Goal: Task Accomplishment & Management: Use online tool/utility

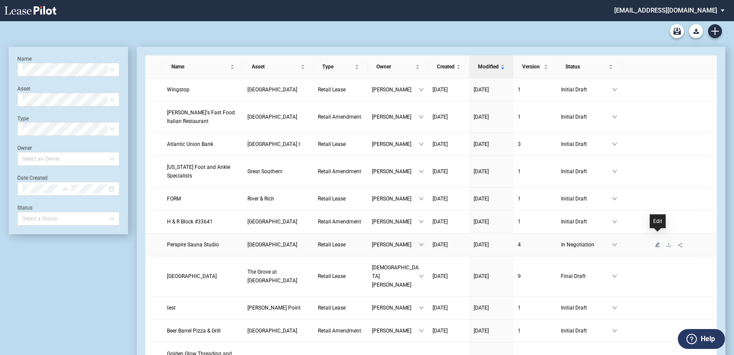
click at [658, 242] on icon "edit" at bounding box center [657, 244] width 5 height 5
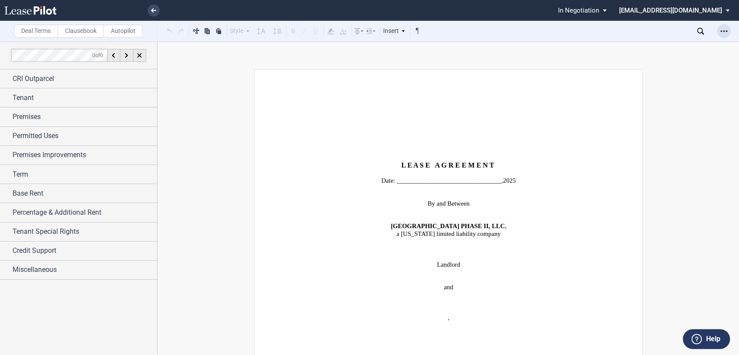
click at [724, 34] on icon "Open Lease options menu" at bounding box center [723, 31] width 7 height 7
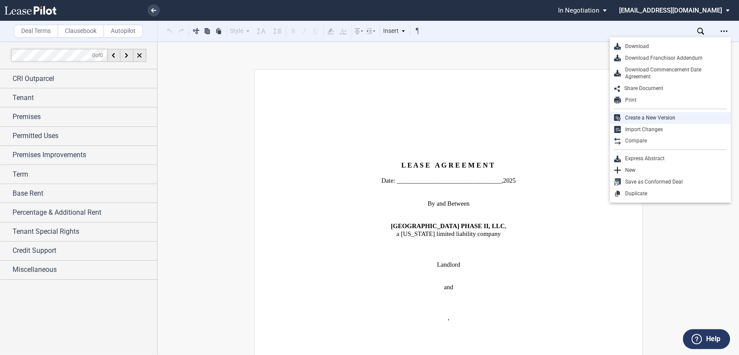
click at [653, 115] on div "Create a New Version" at bounding box center [673, 117] width 106 height 7
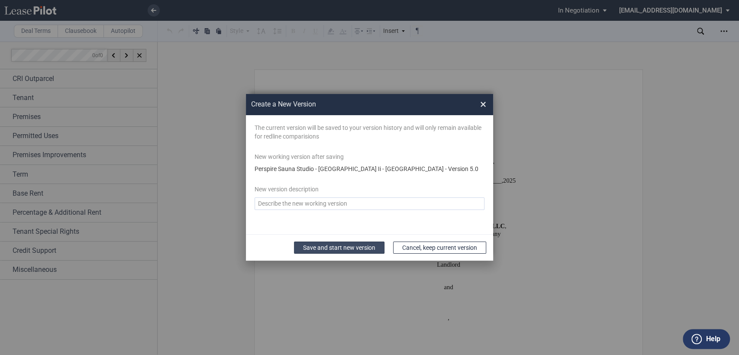
click at [335, 247] on button "Save and start new version" at bounding box center [339, 247] width 90 height 12
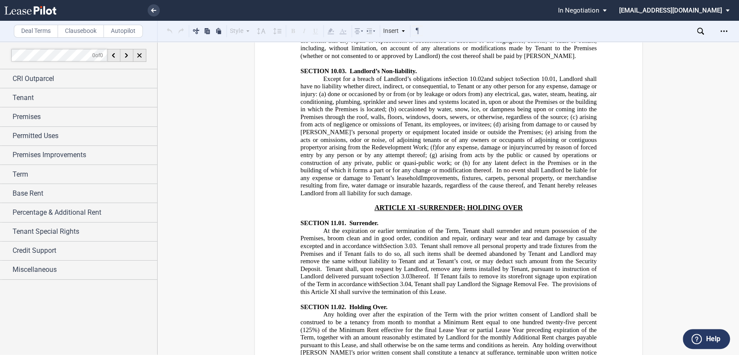
scroll to position [8365, 0]
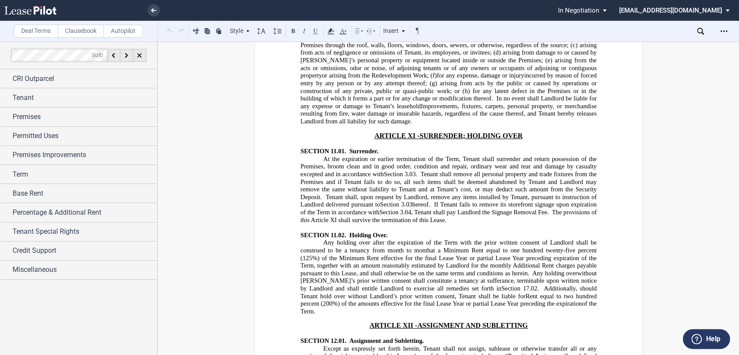
drag, startPoint x: 547, startPoint y: 149, endPoint x: 332, endPoint y: 164, distance: 215.1
drag, startPoint x: 528, startPoint y: 148, endPoint x: 580, endPoint y: 148, distance: 52.4
click at [330, 29] on use at bounding box center [330, 31] width 6 height 6
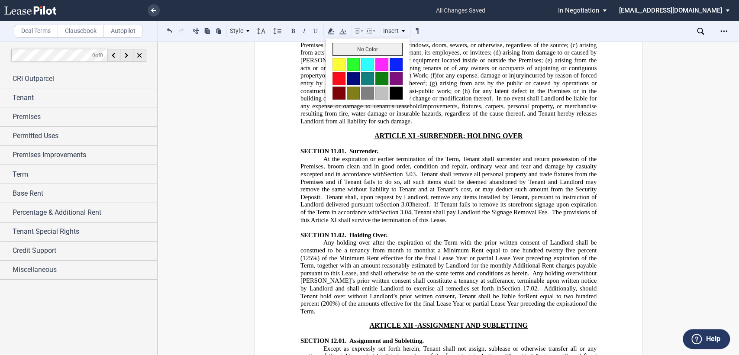
click at [346, 48] on button "No Color" at bounding box center [367, 49] width 70 height 13
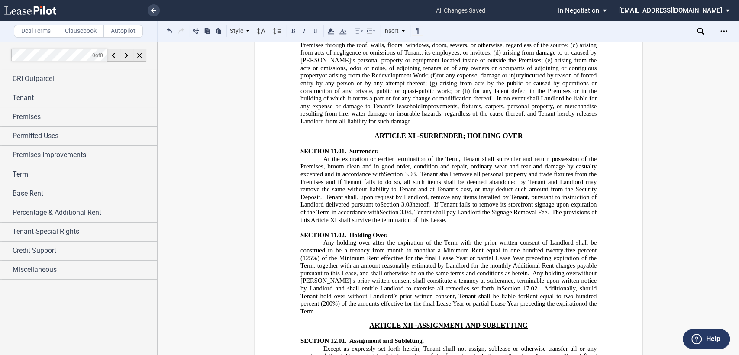
drag, startPoint x: 320, startPoint y: 170, endPoint x: 594, endPoint y: 180, distance: 274.0
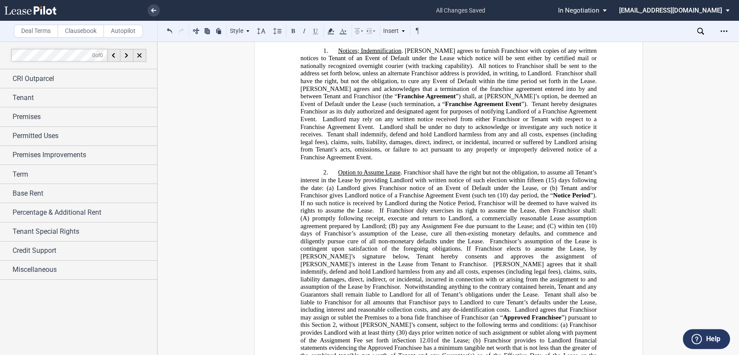
scroll to position [15287, 0]
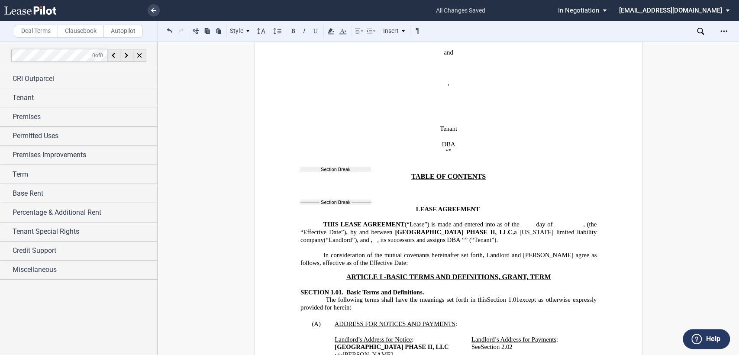
scroll to position [167, 0]
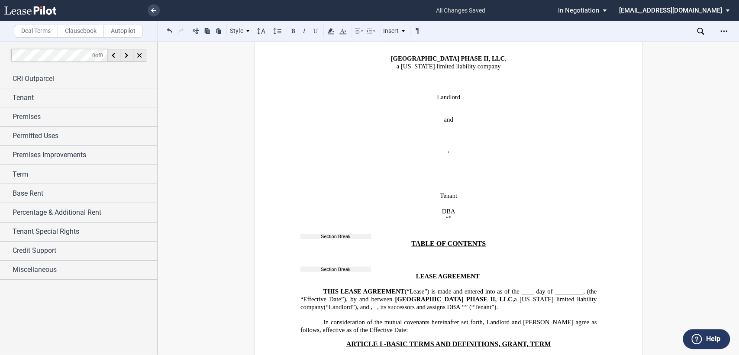
click at [699, 29] on icon at bounding box center [700, 31] width 7 height 7
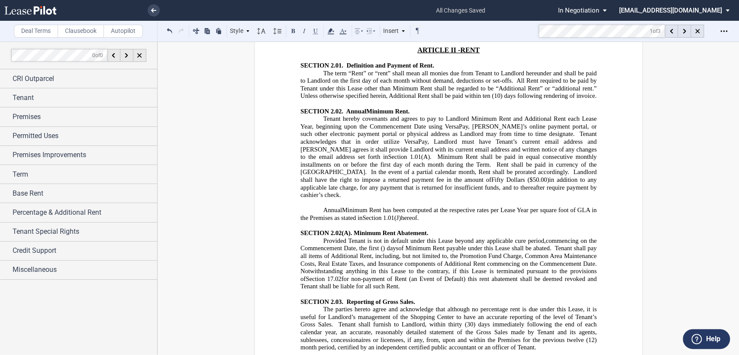
scroll to position [4253, 0]
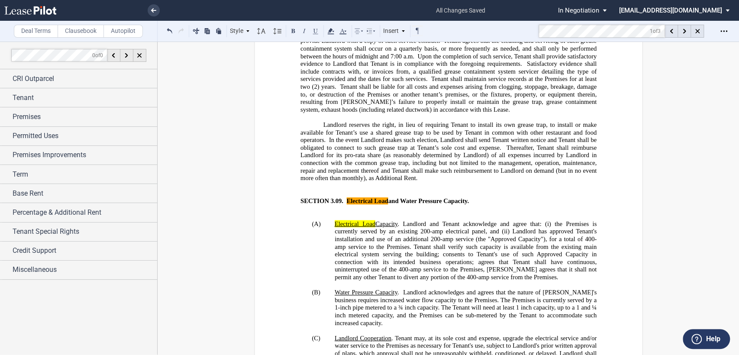
scroll to position [4445, 0]
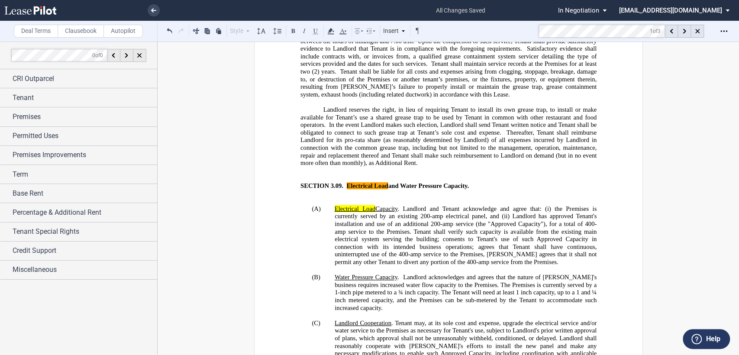
drag, startPoint x: 295, startPoint y: 196, endPoint x: 548, endPoint y: 196, distance: 252.7
drag, startPoint x: 295, startPoint y: 194, endPoint x: 305, endPoint y: 195, distance: 10.0
click at [332, 31] on use at bounding box center [330, 31] width 6 height 6
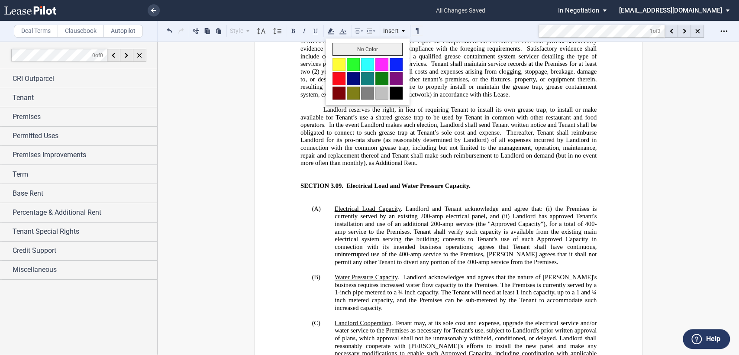
click at [333, 47] on button "No Color" at bounding box center [367, 49] width 70 height 13
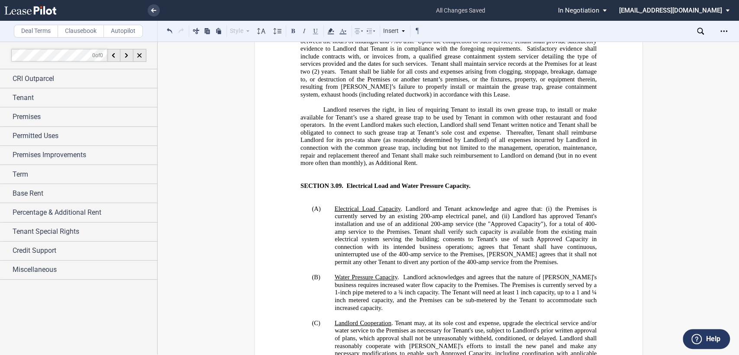
drag, startPoint x: 305, startPoint y: 195, endPoint x: 293, endPoint y: 195, distance: 12.6
click at [329, 30] on use at bounding box center [330, 31] width 6 height 6
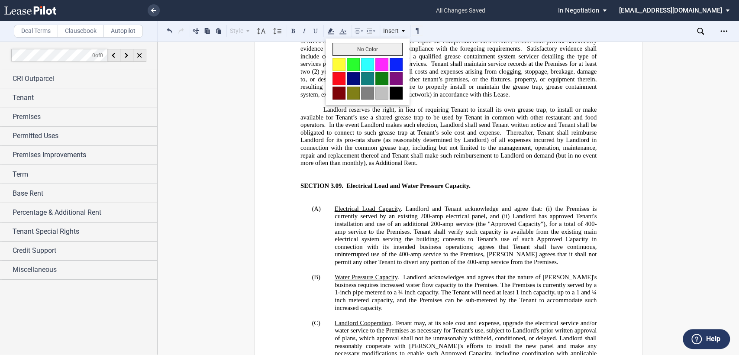
click at [335, 49] on button "No Color" at bounding box center [367, 49] width 70 height 13
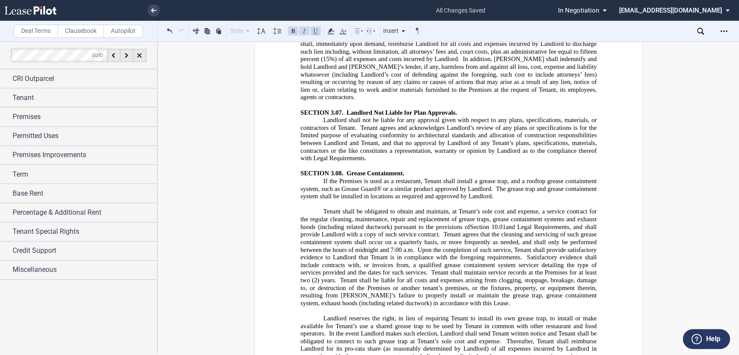
scroll to position [4253, 0]
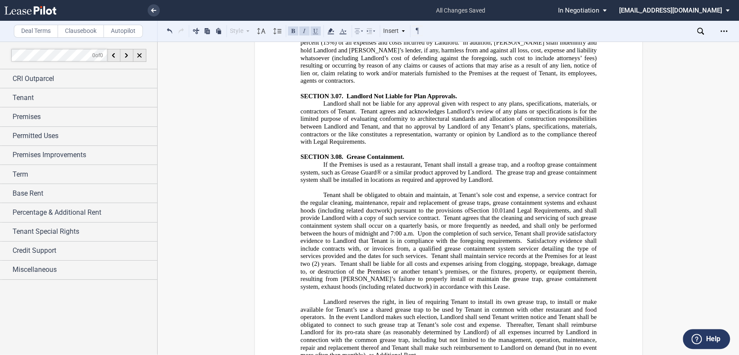
drag, startPoint x: 405, startPoint y: 214, endPoint x: 494, endPoint y: 224, distance: 89.7
click at [345, 32] on icon at bounding box center [342, 31] width 10 height 10
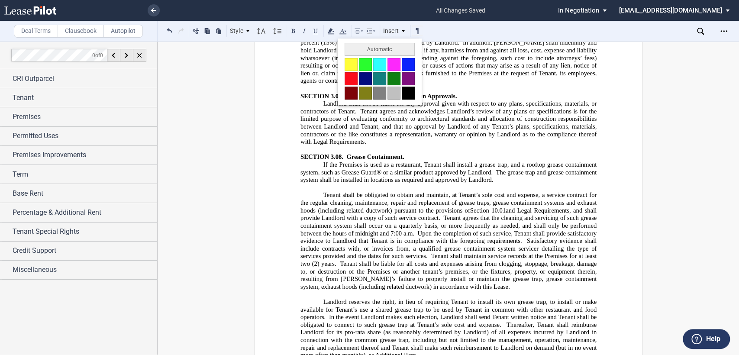
click at [411, 94] on button at bounding box center [407, 93] width 13 height 13
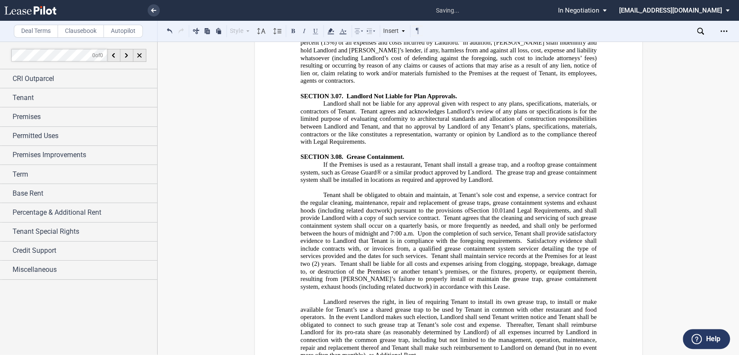
drag, startPoint x: 407, startPoint y: 214, endPoint x: 494, endPoint y: 222, distance: 87.8
click at [265, 32] on icon at bounding box center [261, 31] width 10 height 10
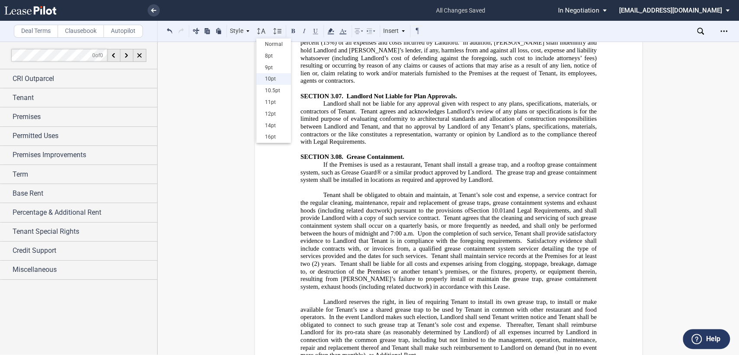
click at [267, 78] on div "10pt" at bounding box center [273, 78] width 26 height 7
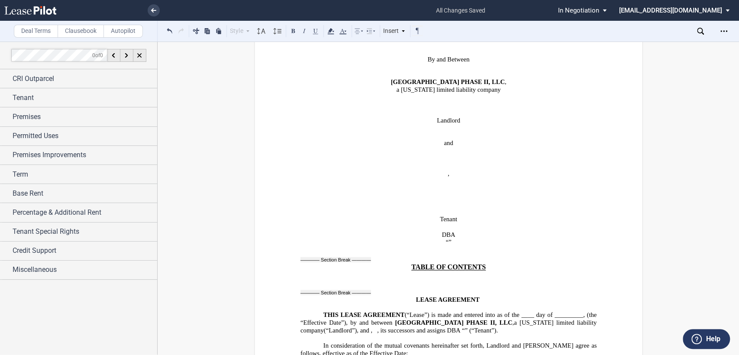
scroll to position [0, 0]
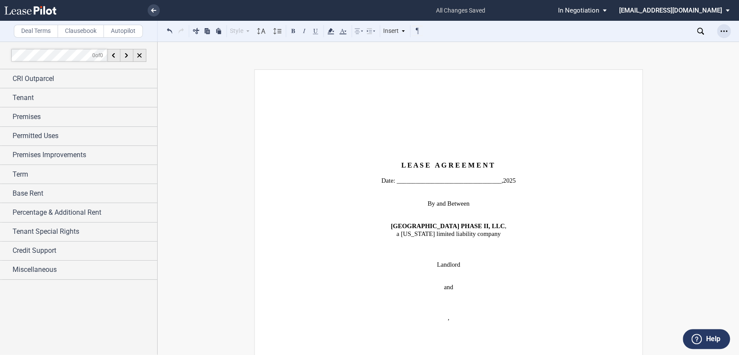
click at [724, 32] on icon "Open Lease options menu" at bounding box center [723, 31] width 7 height 7
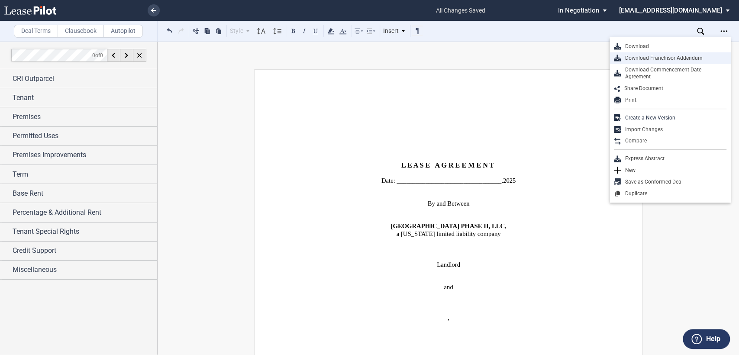
click at [635, 59] on div "Download Franchisor Addendum" at bounding box center [673, 58] width 106 height 7
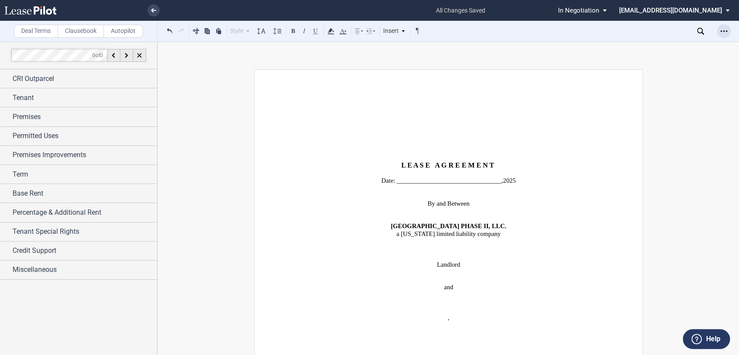
click at [727, 31] on div "Open Lease options menu" at bounding box center [723, 31] width 14 height 14
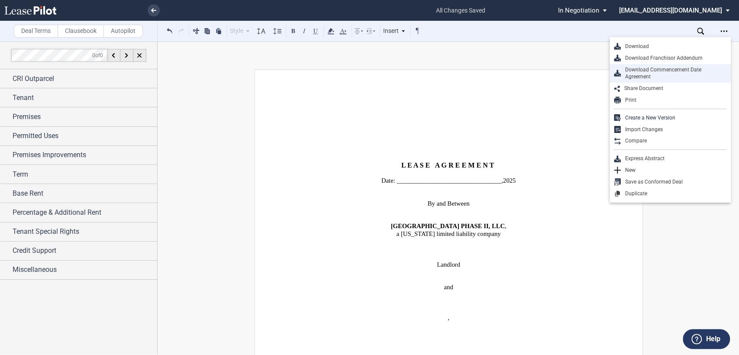
click at [642, 74] on div "Download Commencement Date Agreement" at bounding box center [673, 73] width 106 height 15
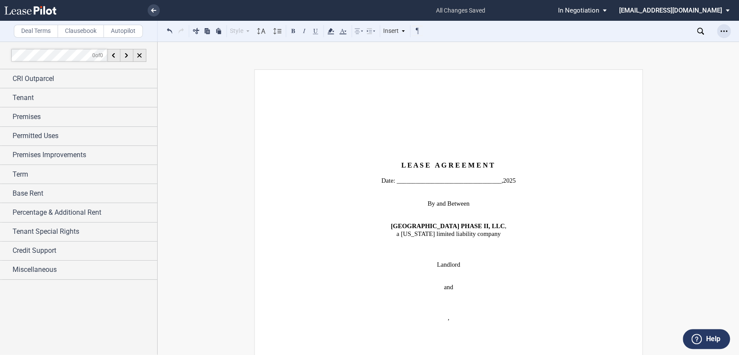
click at [723, 32] on icon "Open Lease options menu" at bounding box center [723, 31] width 7 height 7
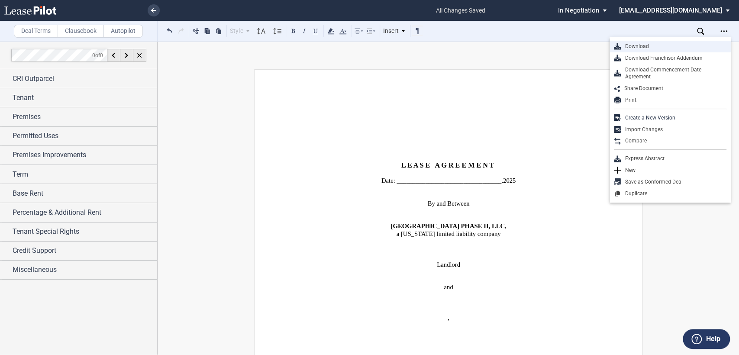
click at [635, 46] on div "Download" at bounding box center [673, 46] width 106 height 7
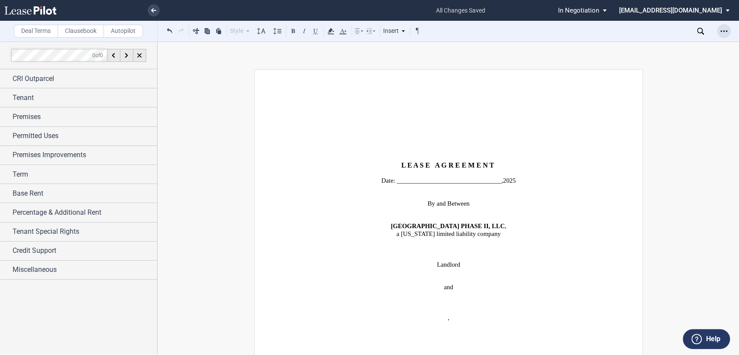
click at [727, 29] on div "Open Lease options menu" at bounding box center [723, 31] width 14 height 14
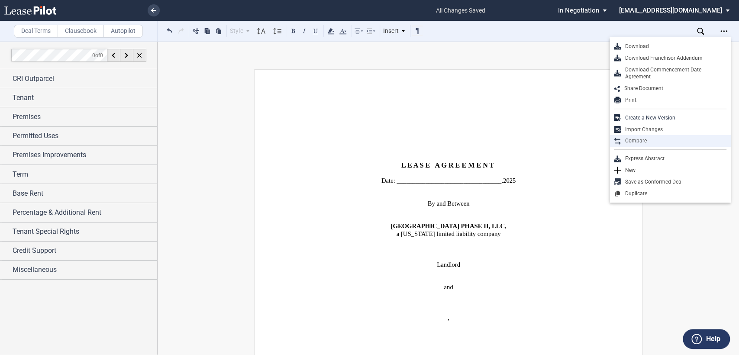
click at [652, 143] on div "Compare" at bounding box center [673, 140] width 106 height 7
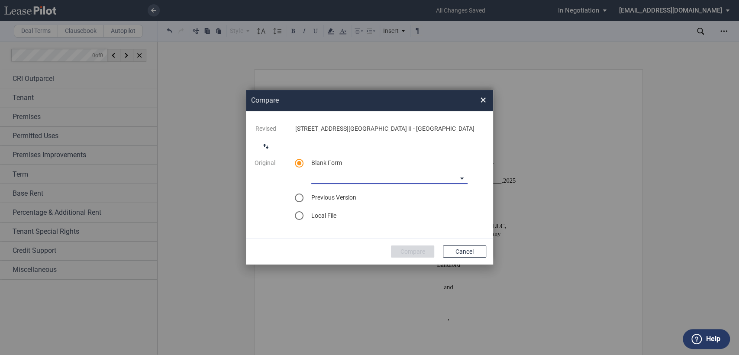
click at [462, 177] on md-select "CASTO North Carolina Lease Blank CASTO Ohio Lease Blank CASTO Hartwell Village …" at bounding box center [389, 177] width 156 height 13
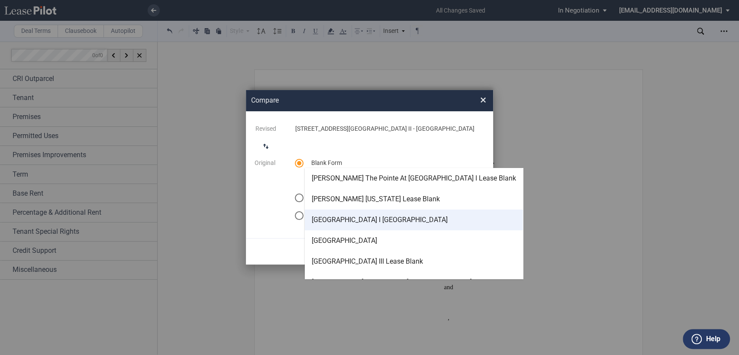
scroll to position [76, 0]
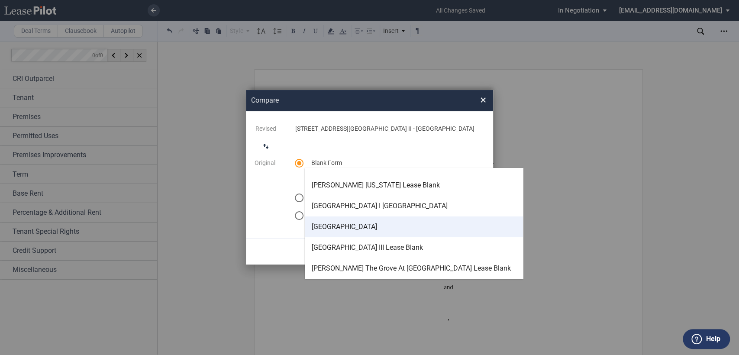
click at [377, 228] on div "[GEOGRAPHIC_DATA]" at bounding box center [344, 227] width 65 height 10
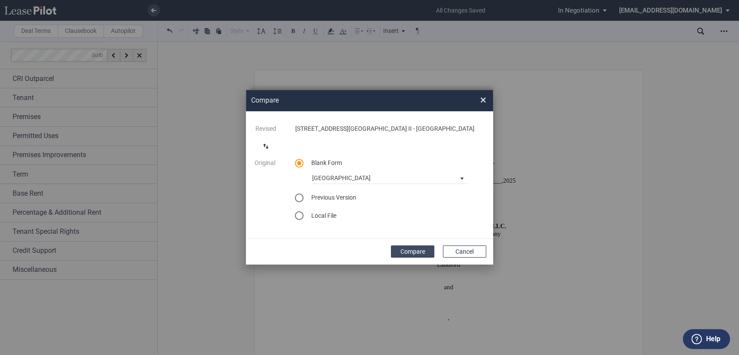
click at [411, 250] on button "Compare" at bounding box center [412, 251] width 43 height 12
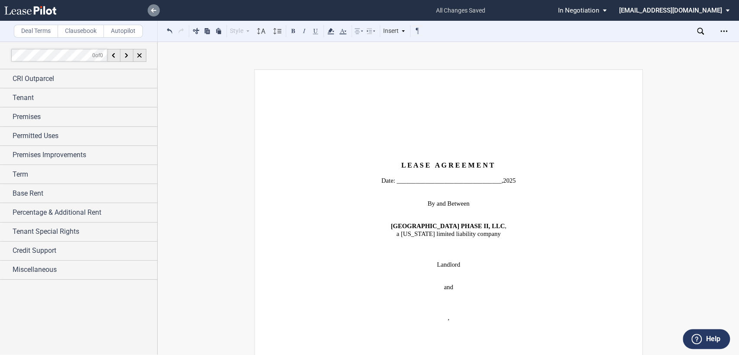
click at [151, 9] on icon at bounding box center [153, 10] width 5 height 4
